Goal: Task Accomplishment & Management: Use online tool/utility

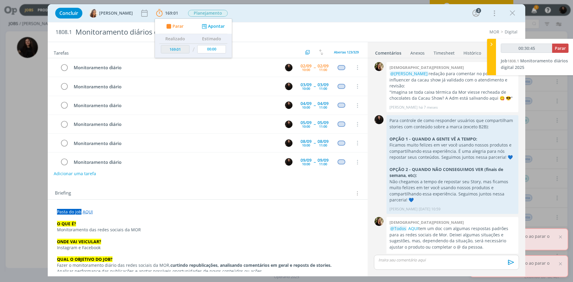
scroll to position [579, 0]
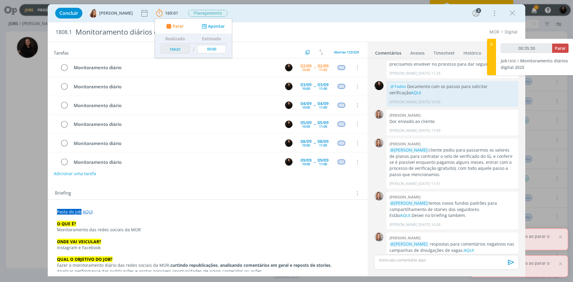
type input "00:35:31"
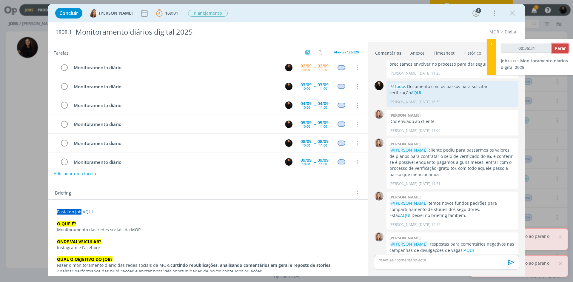
click at [558, 50] on span "Parar" at bounding box center [560, 48] width 11 height 6
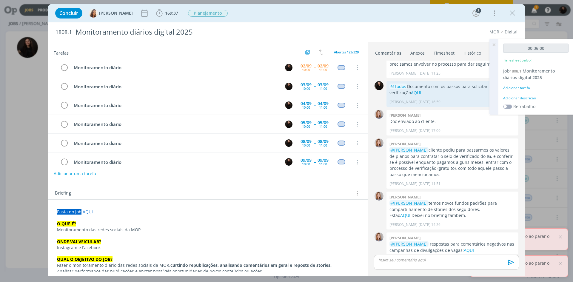
click at [518, 99] on div "Adicionar descrição" at bounding box center [535, 98] width 65 height 5
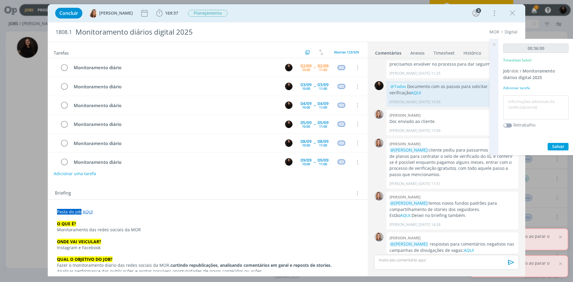
click at [520, 102] on textarea at bounding box center [536, 107] width 62 height 21
type textarea "monitoramento diário"
click at [552, 145] on span "Salvar" at bounding box center [558, 147] width 12 height 6
click at [64, 70] on icon "dialog" at bounding box center [64, 67] width 8 height 9
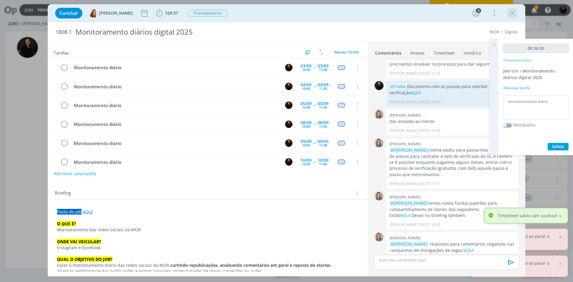
click at [514, 14] on icon "dialog" at bounding box center [512, 13] width 9 height 9
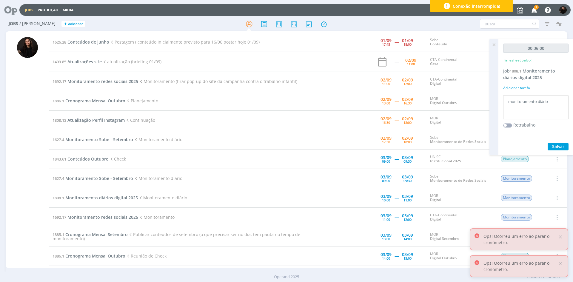
click at [534, 11] on icon "button" at bounding box center [534, 10] width 10 height 10
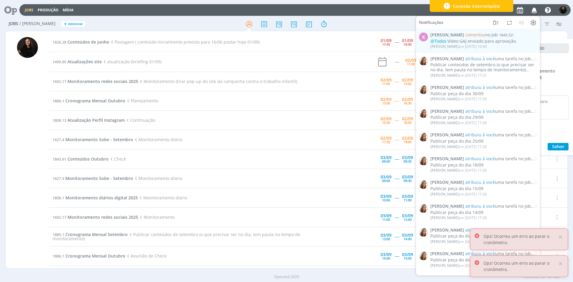
click at [534, 11] on icon "button" at bounding box center [534, 10] width 10 height 10
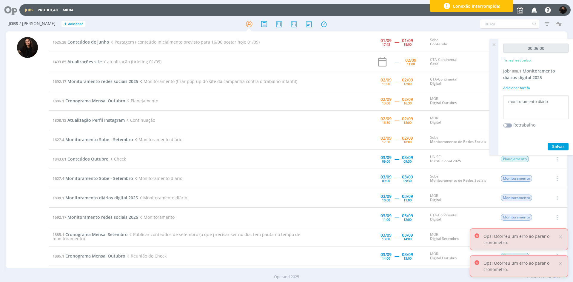
click at [81, 67] on td "1499.85 Atualizações site atualização (briefing 01/09)" at bounding box center [190, 62] width 282 height 20
drag, startPoint x: 496, startPoint y: 46, endPoint x: 112, endPoint y: 84, distance: 385.5
click at [481, 49] on div "Jobs Produção Mídia Notificações K [PERSON_NAME] comentou no Job 1843.52 : @Tod…" at bounding box center [286, 141] width 573 height 282
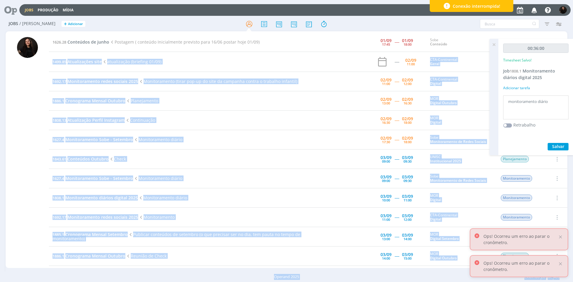
drag, startPoint x: 187, startPoint y: 61, endPoint x: 125, endPoint y: 62, distance: 62.1
click at [187, 61] on td "1499.85 Atualizações site atualização (briefing 01/09)" at bounding box center [190, 62] width 282 height 20
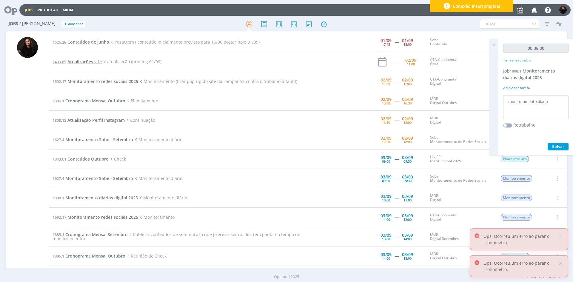
click at [73, 62] on span "Atualizações site" at bounding box center [84, 62] width 34 height 6
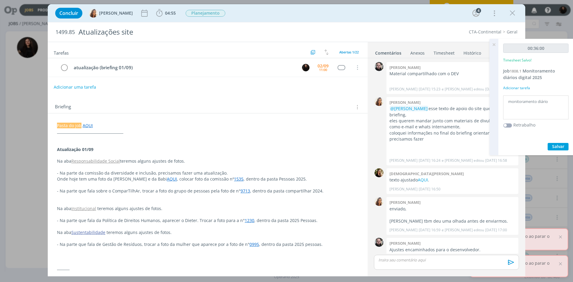
scroll to position [167, 0]
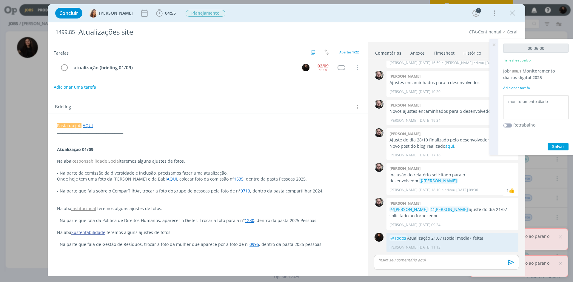
drag, startPoint x: 221, startPoint y: 90, endPoint x: 172, endPoint y: 27, distance: 80.0
click at [221, 90] on div "Adicionar uma tarefa" at bounding box center [208, 87] width 320 height 11
click at [156, 11] on icon "dialog" at bounding box center [159, 12] width 6 height 7
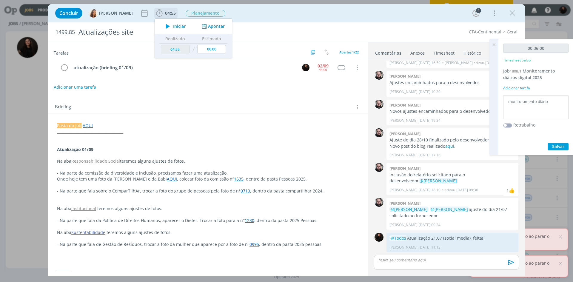
click at [167, 27] on icon "dialog" at bounding box center [168, 26] width 10 height 8
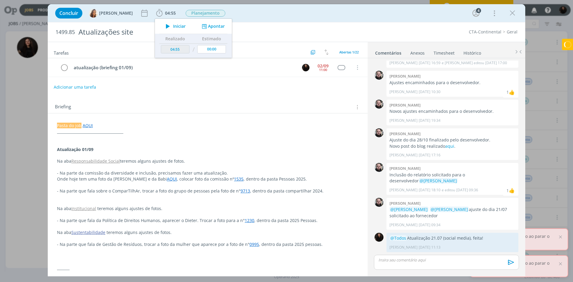
click at [230, 142] on p "dialog" at bounding box center [208, 144] width 302 height 6
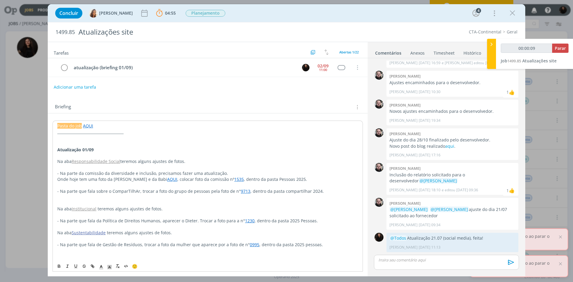
scroll to position [30, 0]
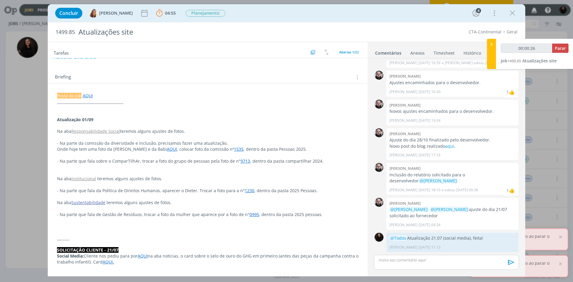
type input "00:00:27"
click at [490, 46] on icon at bounding box center [492, 44] width 6 height 6
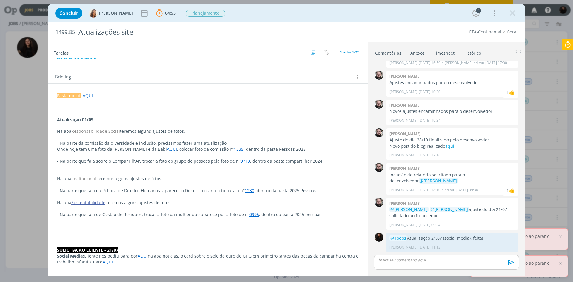
scroll to position [0, 0]
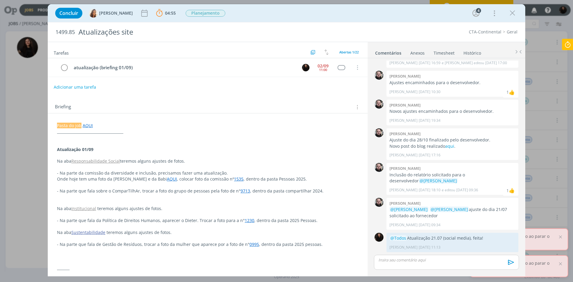
click at [234, 180] on link "1535" at bounding box center [239, 179] width 10 height 6
click at [221, 190] on link "[URL][DOMAIN_NAME]" at bounding box center [201, 191] width 45 height 8
click at [299, 161] on p "Na aba Responsabilidade Social teremos alguns ajustes de fotos." at bounding box center [207, 162] width 301 height 6
click at [167, 179] on link "AQUI" at bounding box center [172, 179] width 10 height 6
click at [157, 189] on link "[URL][DOMAIN_NAME]" at bounding box center [134, 191] width 45 height 8
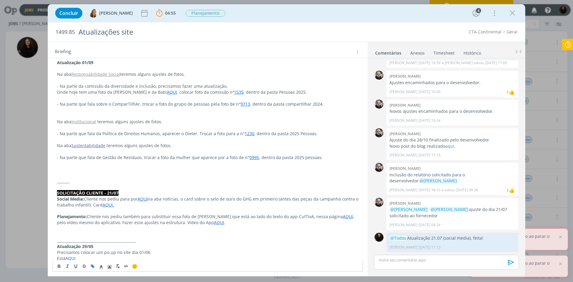
scroll to position [90, 0]
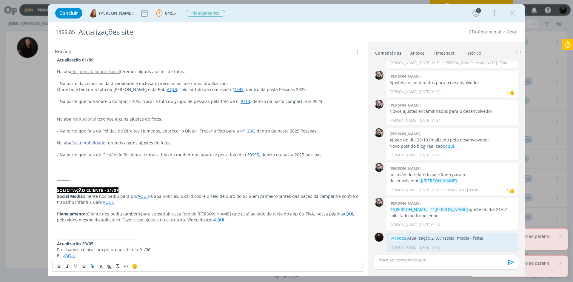
click at [312, 169] on p "dialog" at bounding box center [208, 167] width 302 height 6
click at [563, 43] on icon at bounding box center [567, 45] width 11 height 12
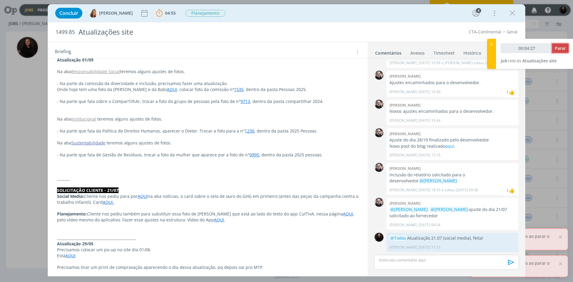
click at [564, 47] on span "Parar" at bounding box center [560, 48] width 11 height 6
type input "00:05:00"
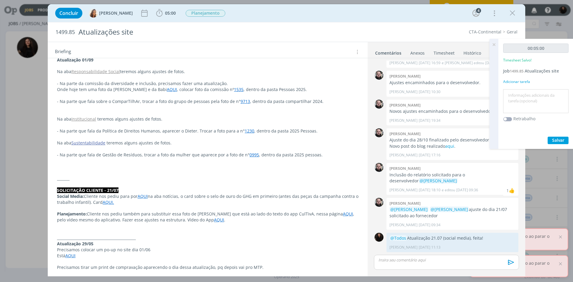
click at [523, 104] on textarea at bounding box center [536, 101] width 62 height 21
drag, startPoint x: 531, startPoint y: 95, endPoint x: 522, endPoint y: 95, distance: 8.7
click at [522, 95] on textarea "atualiza~çao site" at bounding box center [536, 101] width 62 height 21
type textarea "atualização site"
click at [557, 141] on span "Salvar" at bounding box center [558, 140] width 12 height 6
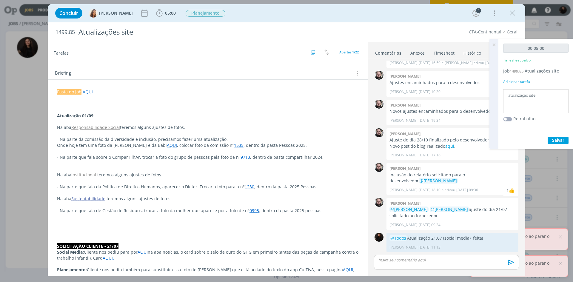
scroll to position [0, 0]
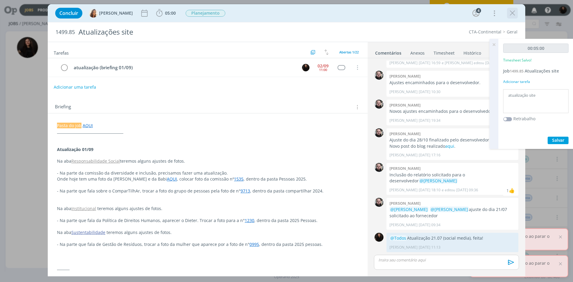
click at [513, 12] on icon "dialog" at bounding box center [512, 13] width 9 height 9
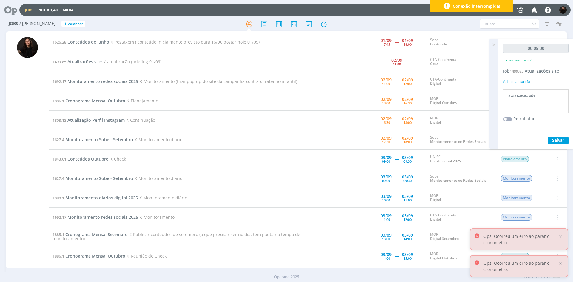
click at [495, 43] on icon at bounding box center [494, 45] width 11 height 12
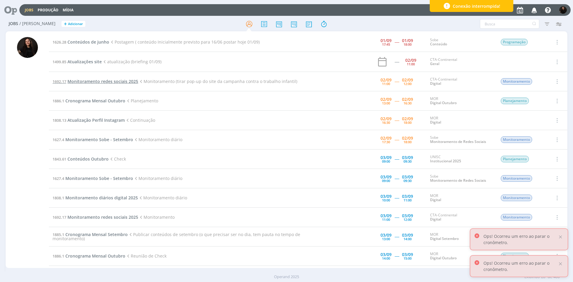
click at [121, 82] on span "Monitoramento redes sociais 2025" at bounding box center [102, 82] width 71 height 6
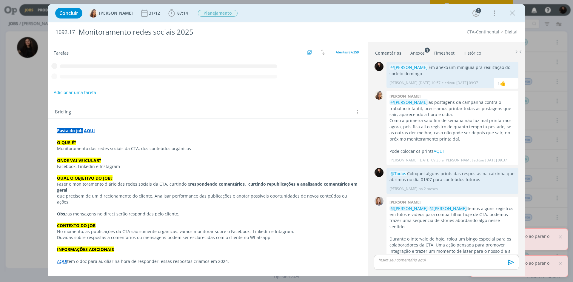
scroll to position [172, 0]
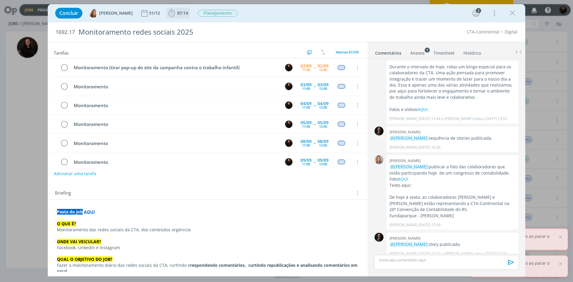
click at [168, 12] on icon "dialog" at bounding box center [171, 12] width 6 height 7
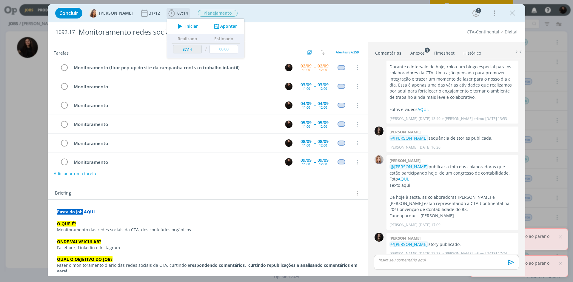
click at [175, 25] on icon "dialog" at bounding box center [180, 26] width 10 height 8
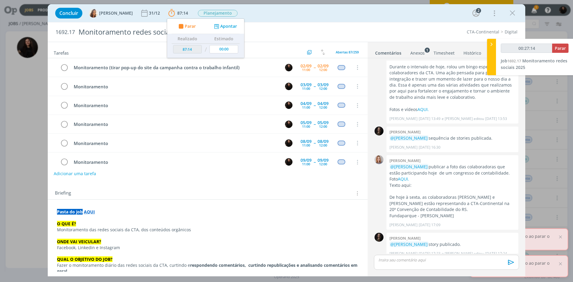
type input "00:28:14"
